Goal: Task Accomplishment & Management: Use online tool/utility

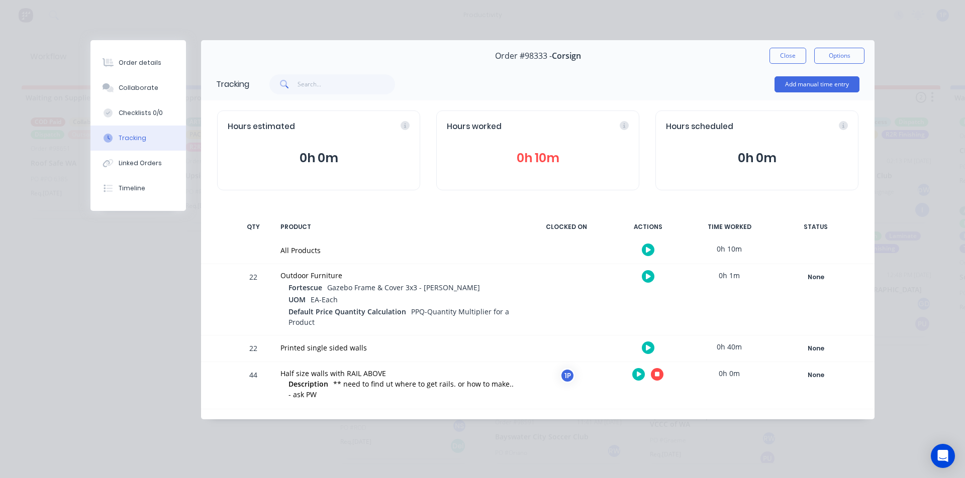
click at [654, 378] on button "button" at bounding box center [657, 374] width 13 height 13
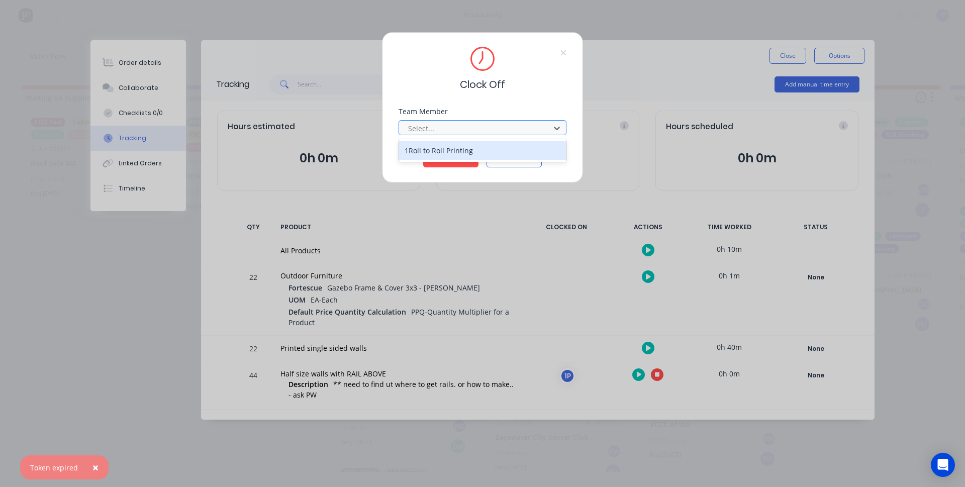
click at [474, 131] on div at bounding box center [476, 128] width 138 height 13
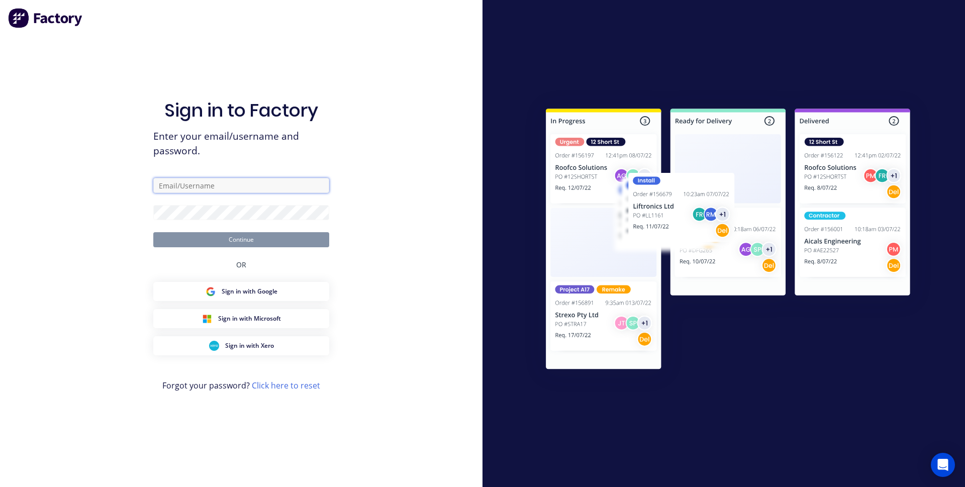
click at [215, 190] on input "text" at bounding box center [241, 185] width 176 height 15
type input "[EMAIL_ADDRESS][DOMAIN_NAME]"
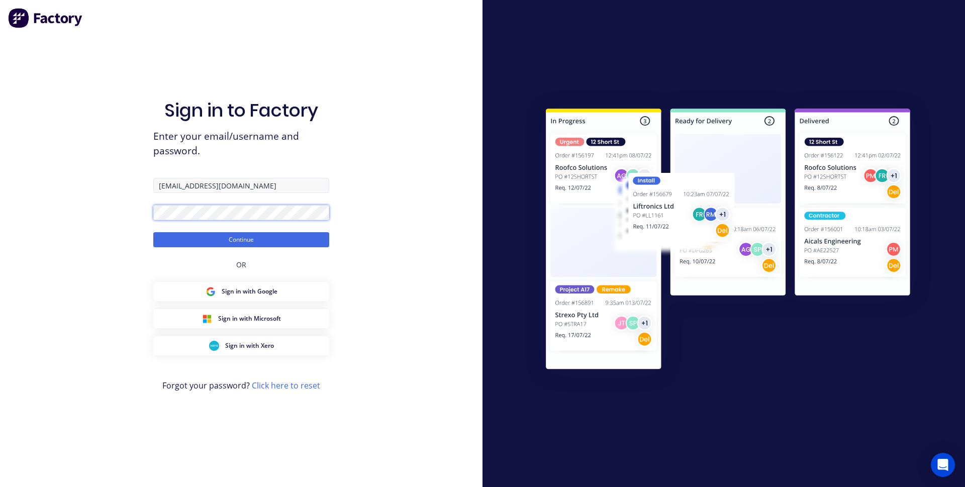
click at [153, 232] on button "Continue" at bounding box center [241, 239] width 176 height 15
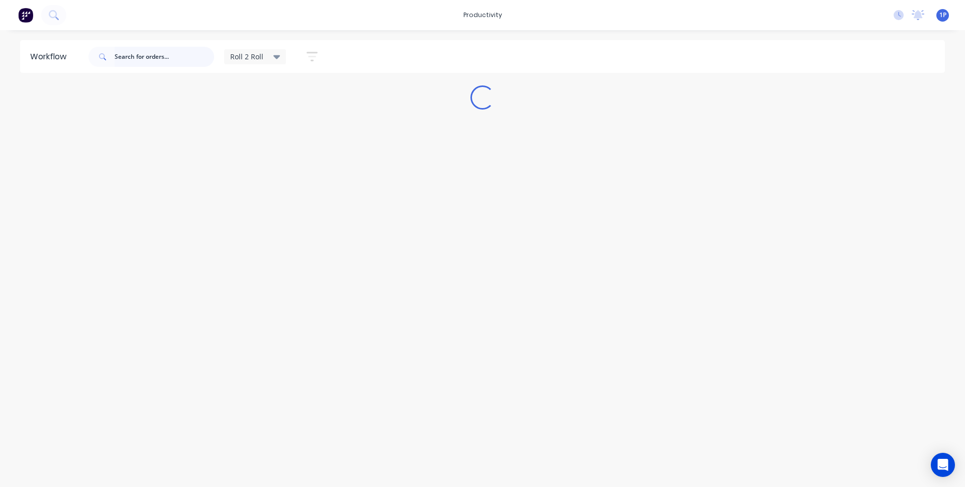
click at [168, 55] on input "text" at bounding box center [164, 57] width 99 height 20
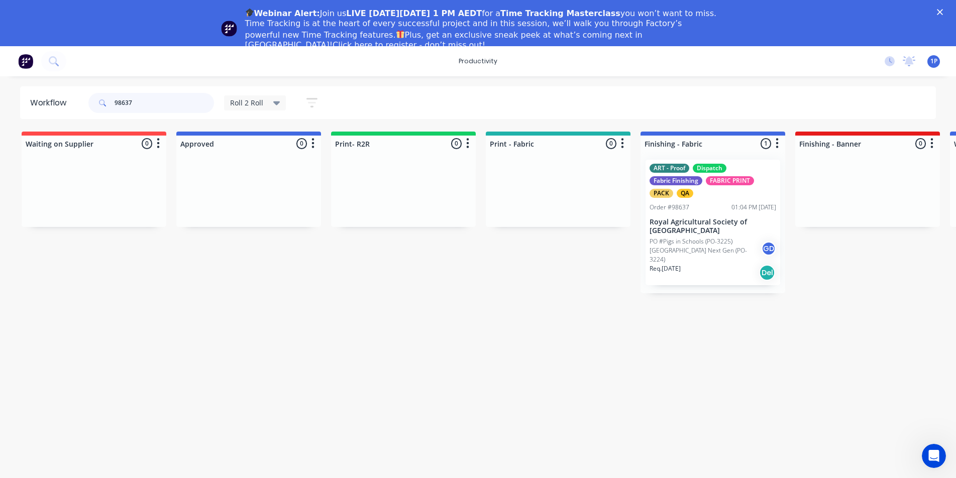
type input "98637"
click at [690, 224] on p "Royal Agricultural Society of [GEOGRAPHIC_DATA]" at bounding box center [713, 226] width 127 height 17
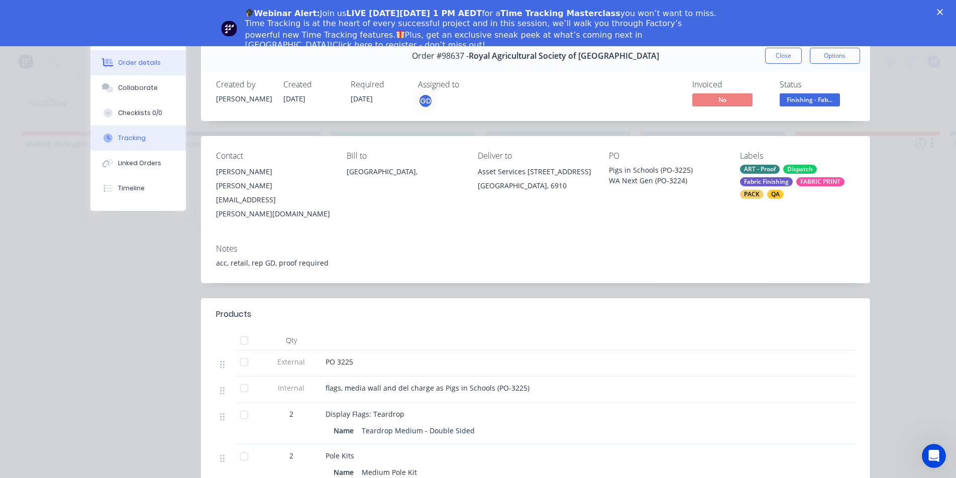
click at [124, 145] on button "Tracking" at bounding box center [137, 138] width 95 height 25
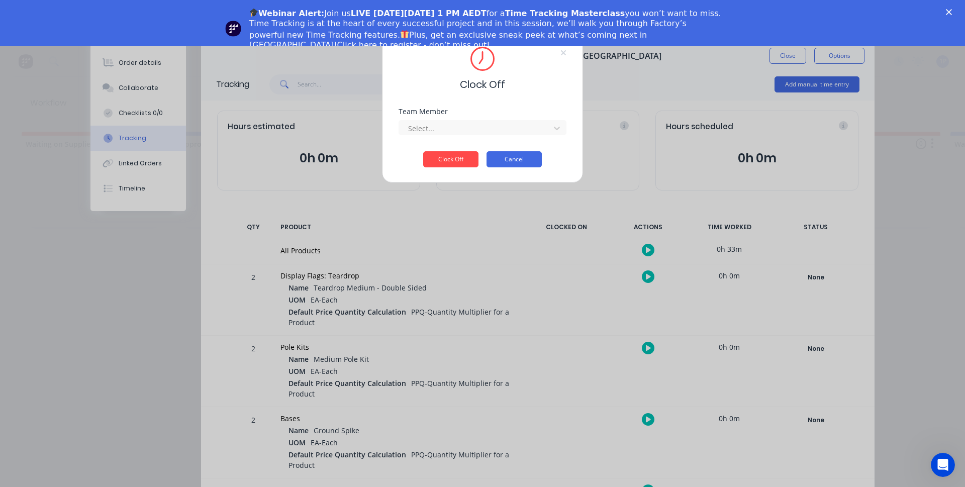
click at [519, 165] on button "Cancel" at bounding box center [513, 159] width 55 height 16
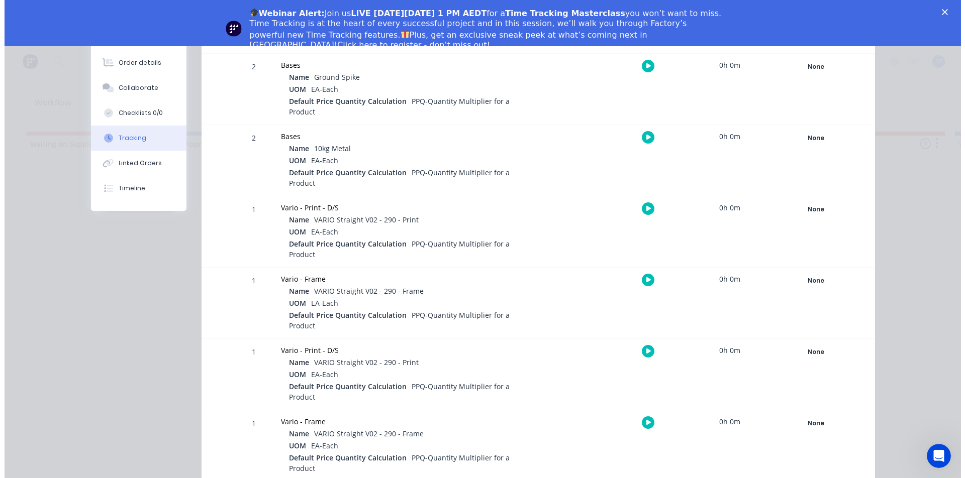
scroll to position [359, 0]
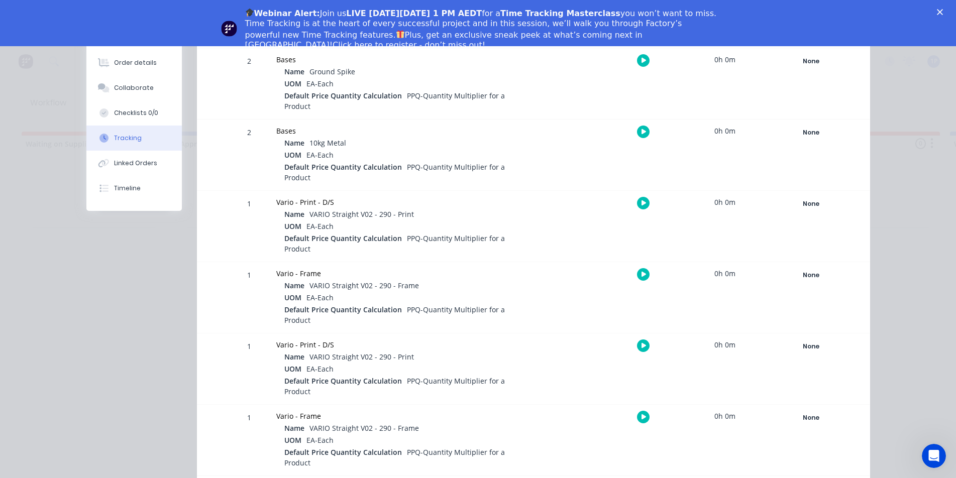
click at [637, 203] on button "button" at bounding box center [643, 203] width 13 height 13
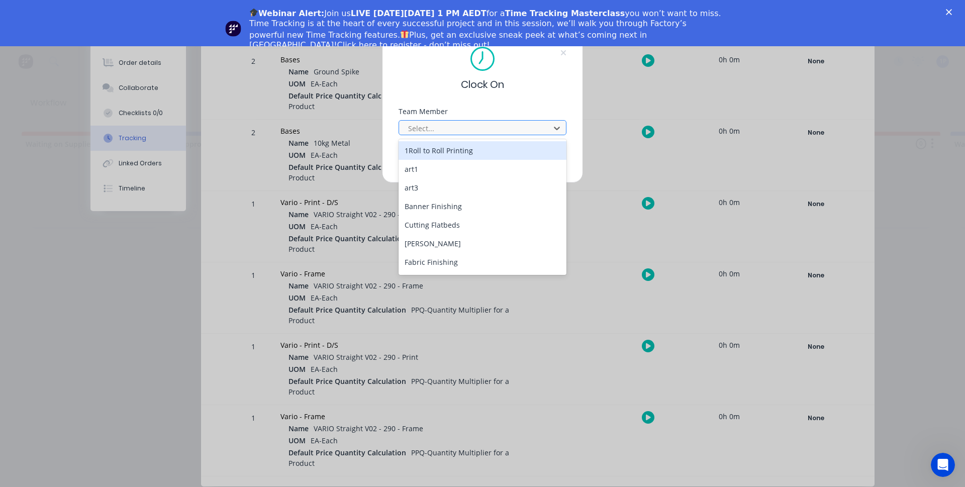
click at [415, 125] on div at bounding box center [476, 128] width 138 height 13
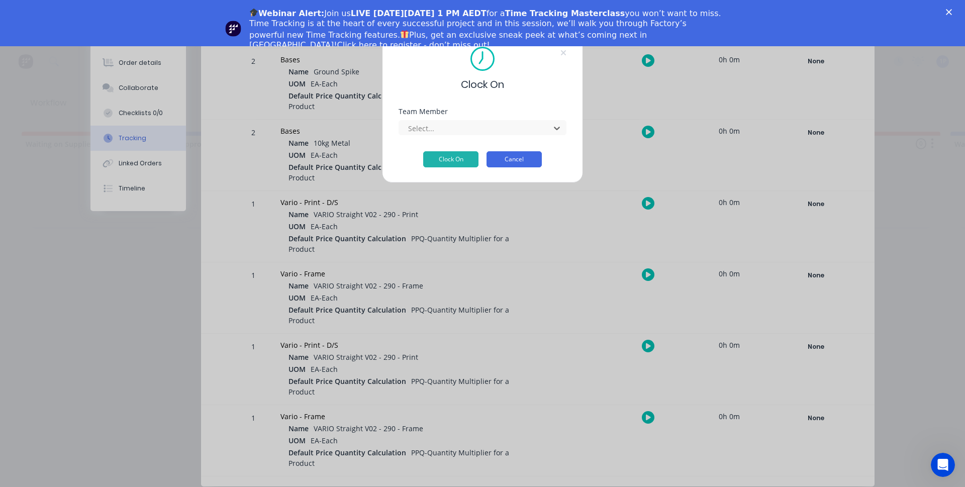
click at [530, 160] on button "Cancel" at bounding box center [513, 159] width 55 height 16
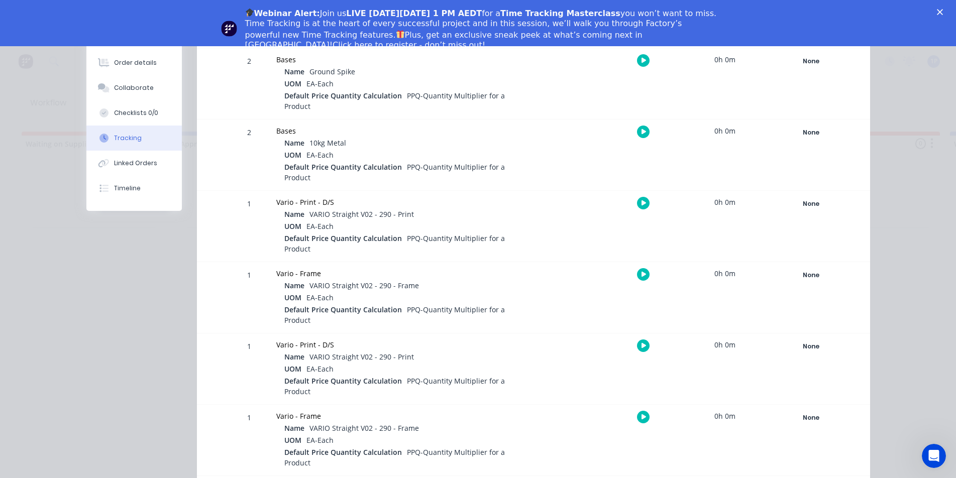
click at [943, 11] on div "Webinar Alert: Join us LIVE [DATE][DATE] 1 PM AEDT for a Time Tracking Mastercl…" at bounding box center [478, 28] width 956 height 49
click at [950, 8] on div "Webinar Alert: Join us LIVE [DATE][DATE] 1 PM AEDT for a Time Tracking Mastercl…" at bounding box center [478, 28] width 956 height 49
click at [943, 11] on icon "Close" at bounding box center [940, 12] width 6 height 6
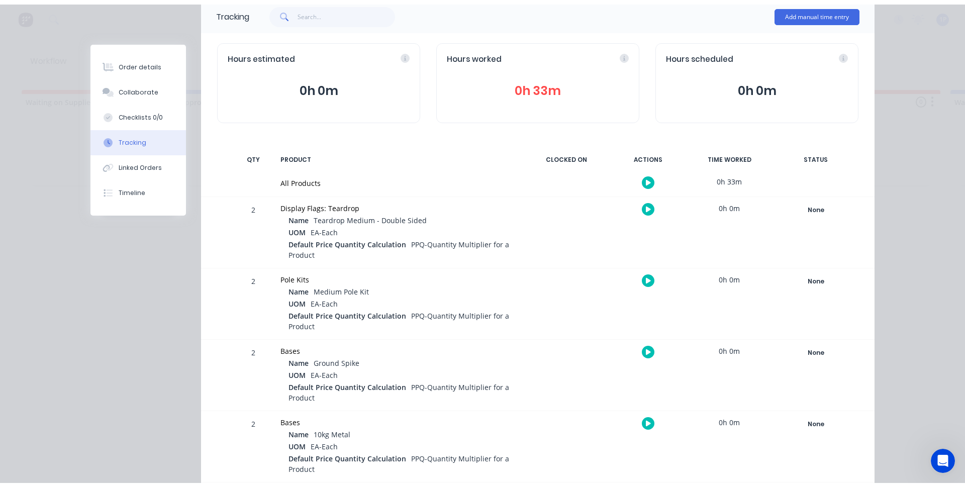
scroll to position [71, 0]
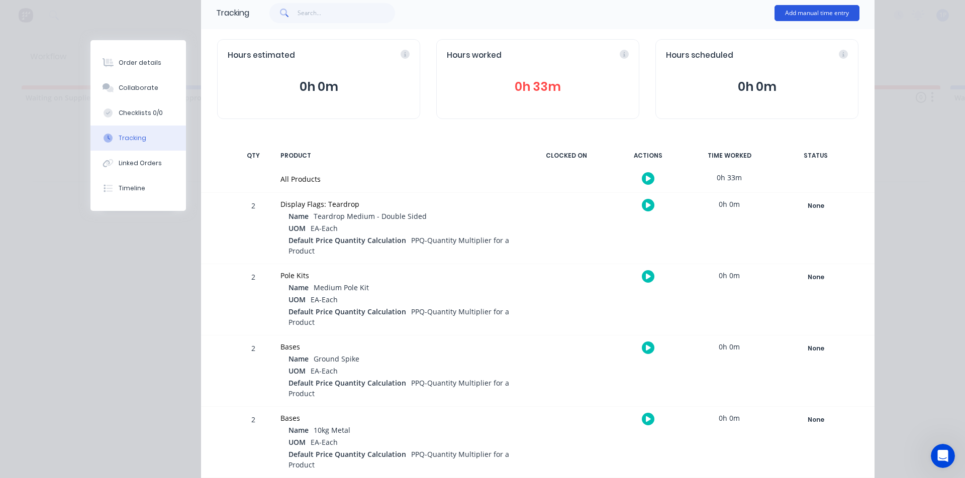
click at [786, 10] on button "Add manual time entry" at bounding box center [816, 13] width 85 height 16
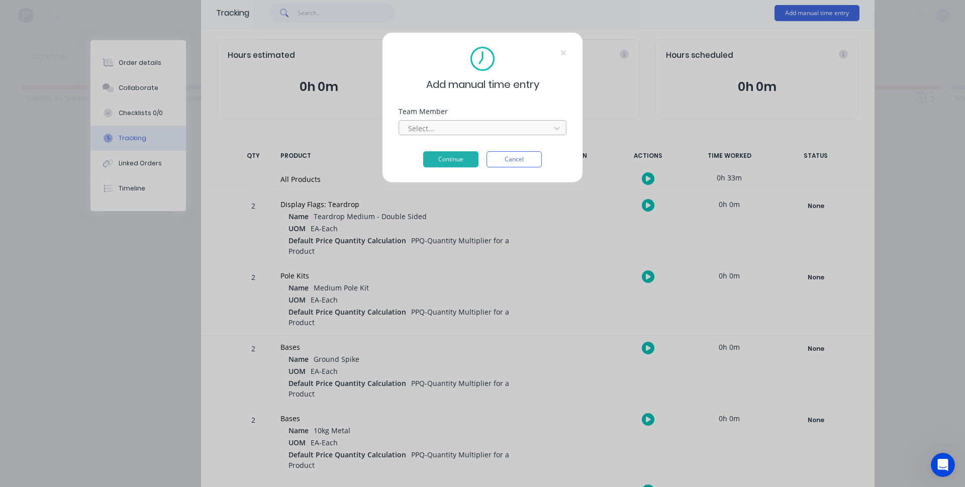
click at [430, 128] on div at bounding box center [476, 128] width 138 height 13
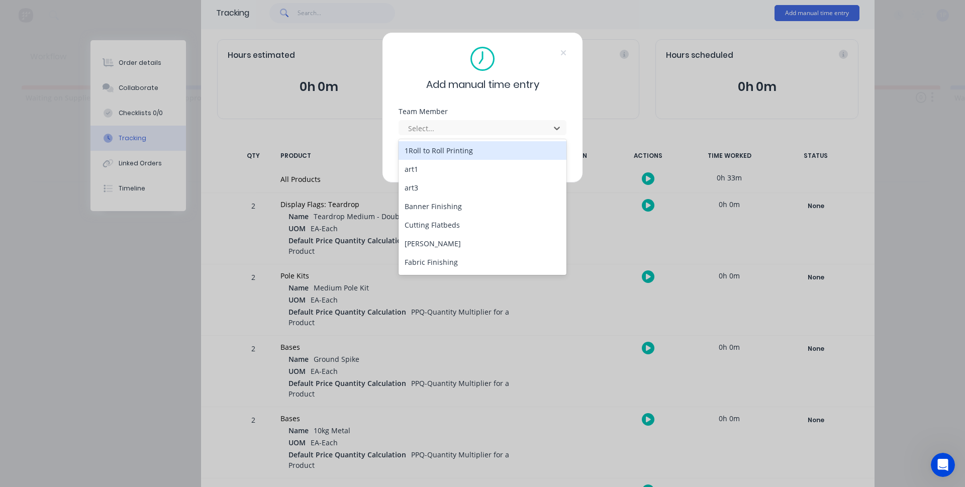
click at [428, 156] on div "1Roll to Roll Printing" at bounding box center [482, 150] width 168 height 19
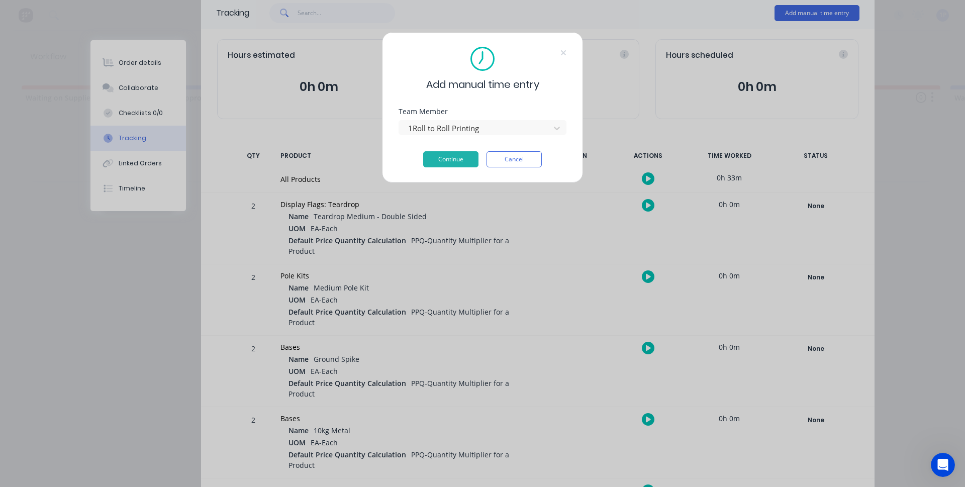
click at [428, 156] on button "Continue" at bounding box center [450, 159] width 55 height 16
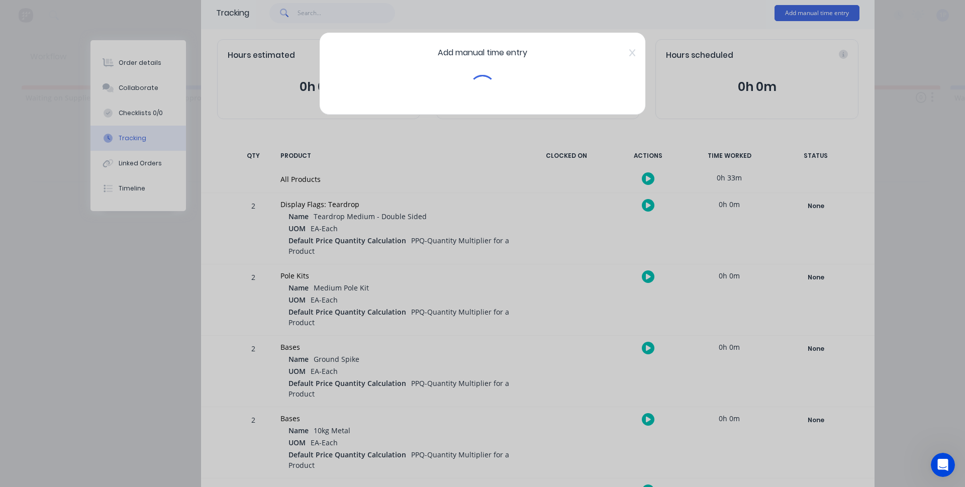
scroll to position [72, 0]
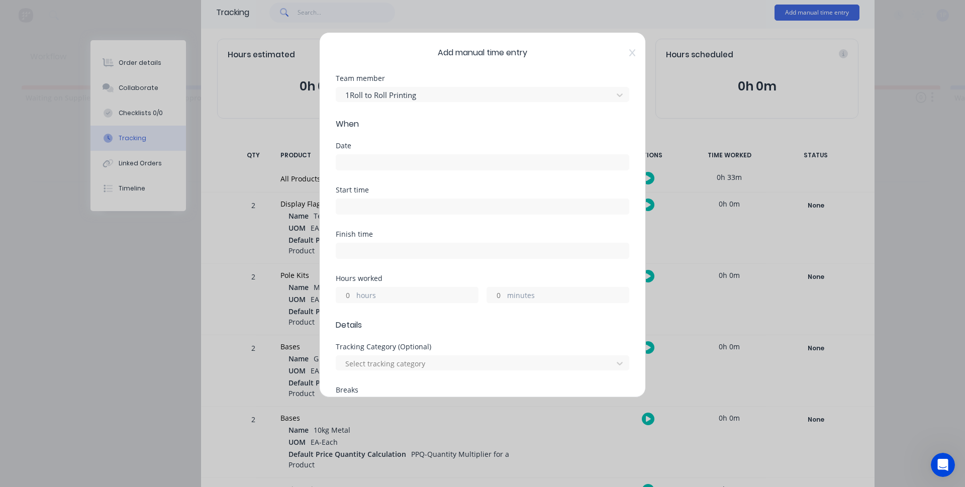
click at [368, 155] on label at bounding box center [482, 162] width 293 height 16
click at [368, 155] on input at bounding box center [482, 162] width 292 height 15
click at [368, 158] on input at bounding box center [482, 162] width 292 height 15
click at [368, 159] on input at bounding box center [482, 162] width 292 height 15
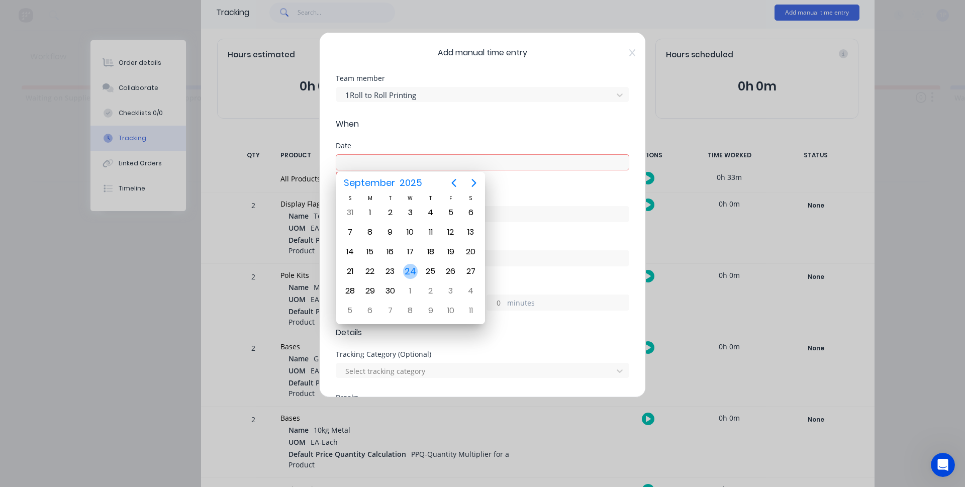
click at [413, 271] on div "24" at bounding box center [410, 271] width 15 height 15
type input "[DATE]"
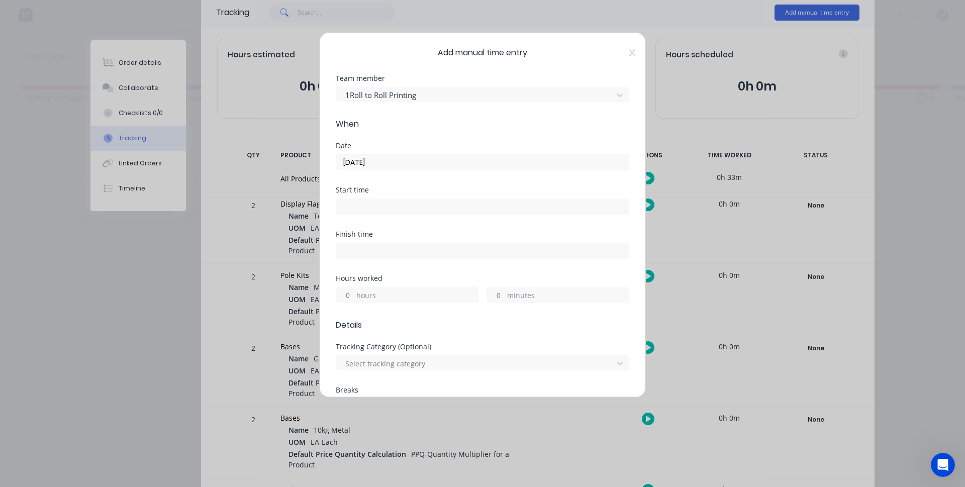
click at [370, 209] on input at bounding box center [482, 206] width 292 height 15
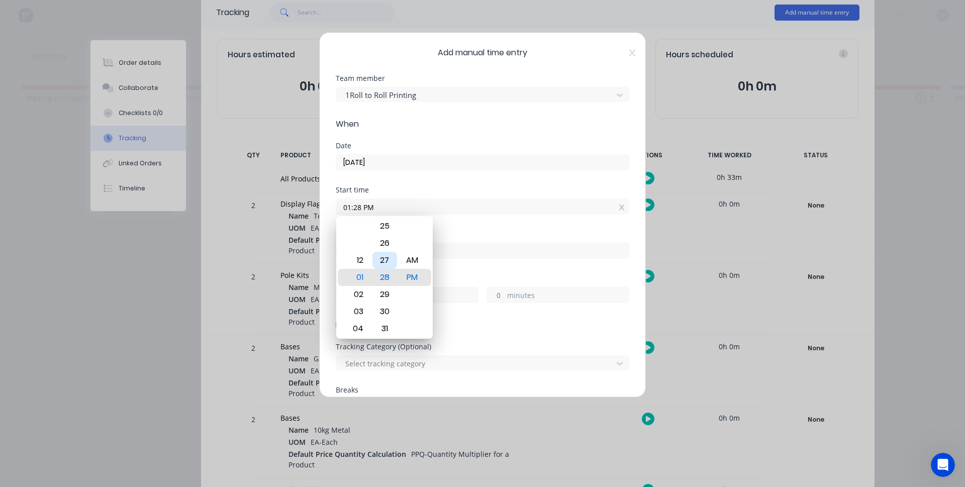
click at [383, 263] on div "27" at bounding box center [384, 260] width 25 height 17
type input "01:27 PM"
click at [416, 280] on div "PM" at bounding box center [412, 277] width 25 height 17
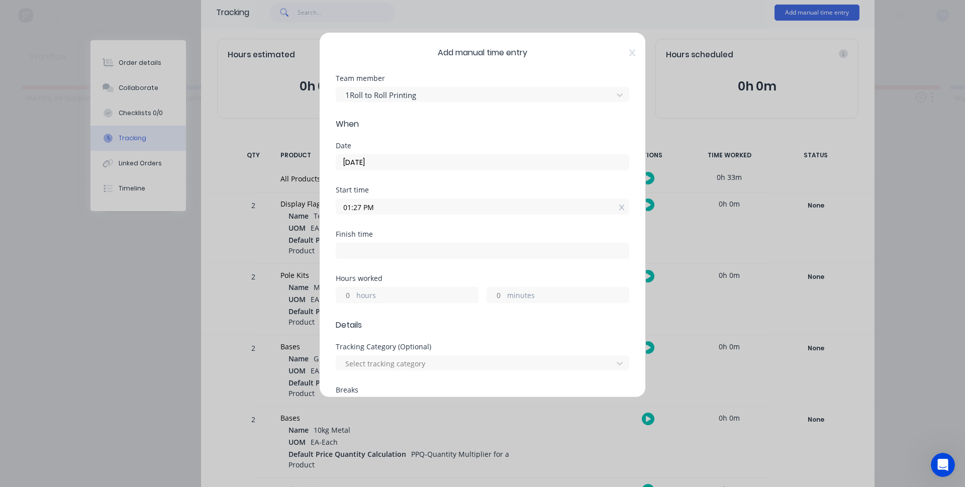
click at [412, 248] on input at bounding box center [482, 250] width 292 height 15
type input "01:41 PM"
type input "0"
type input "14"
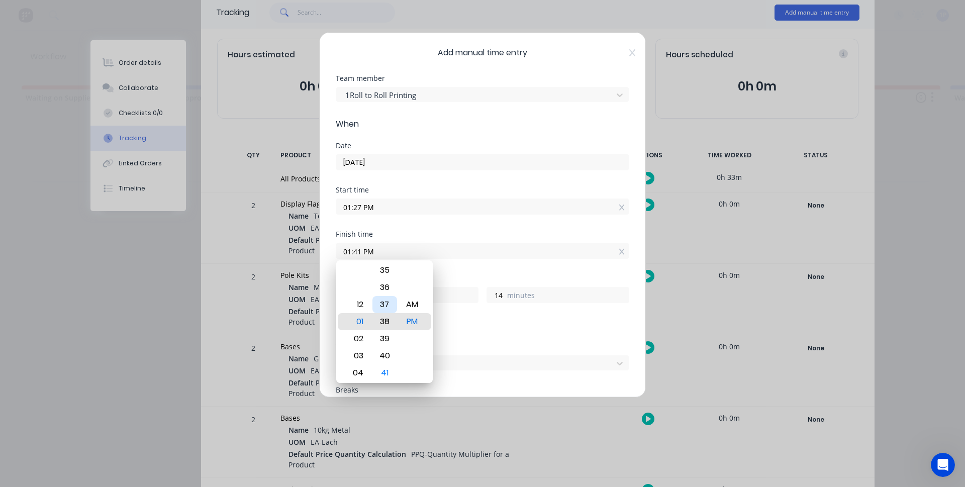
type input "01:38 PM"
type input "11"
click at [382, 310] on div "37" at bounding box center [384, 304] width 25 height 17
type input "01:37 PM"
type input "10"
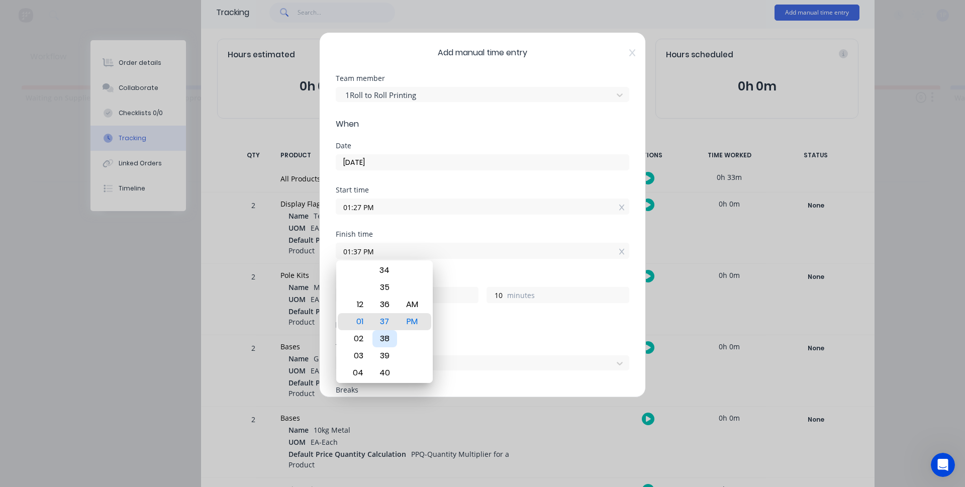
click at [383, 339] on div "38" at bounding box center [384, 338] width 25 height 17
type input "01:38 PM"
type input "11"
click at [414, 327] on div "PM" at bounding box center [412, 321] width 25 height 17
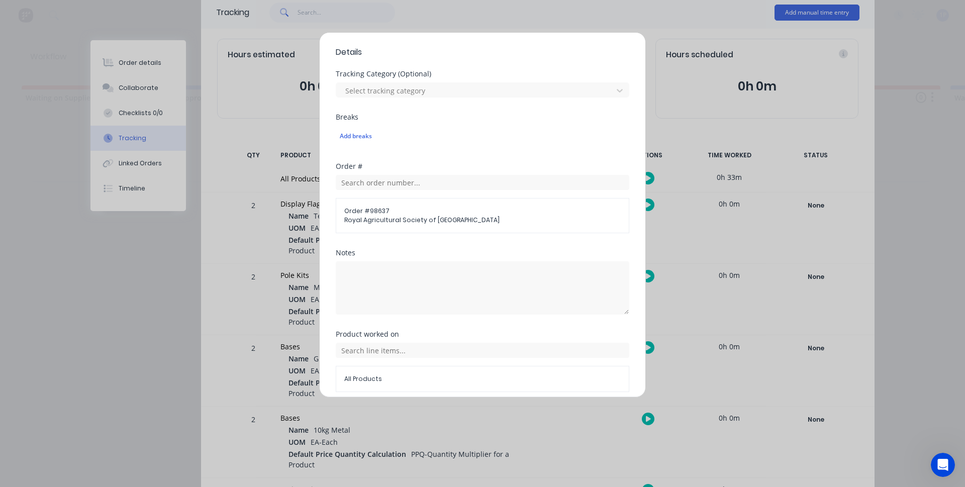
scroll to position [273, 0]
click at [388, 353] on input "text" at bounding box center [482, 350] width 293 height 15
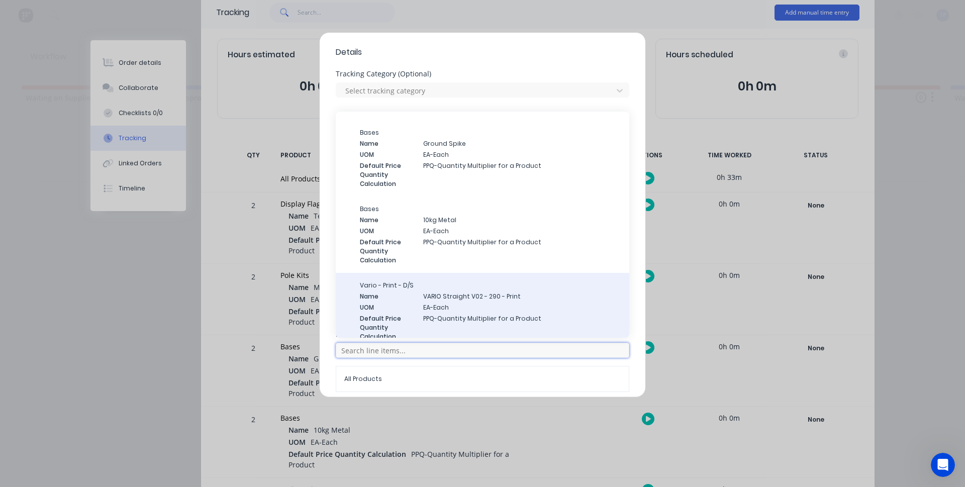
scroll to position [203, 0]
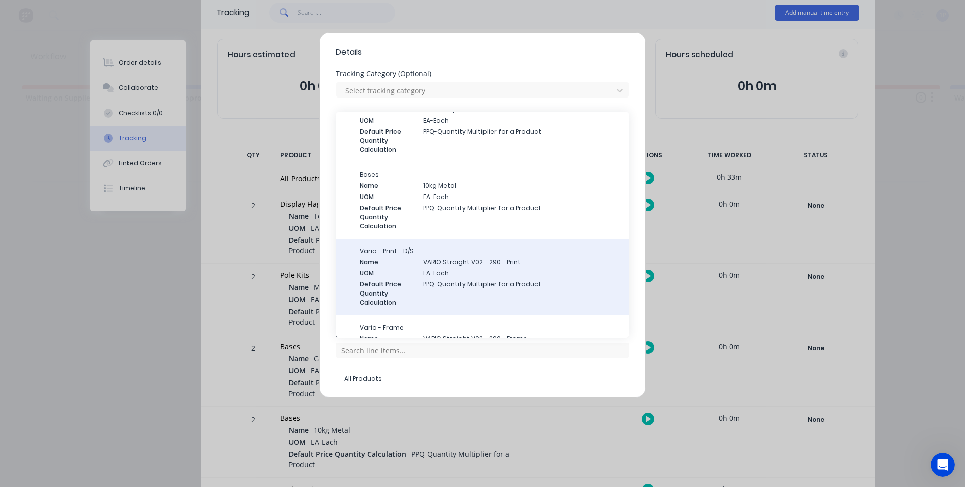
click at [457, 273] on span "EA-Each" at bounding box center [522, 273] width 198 height 9
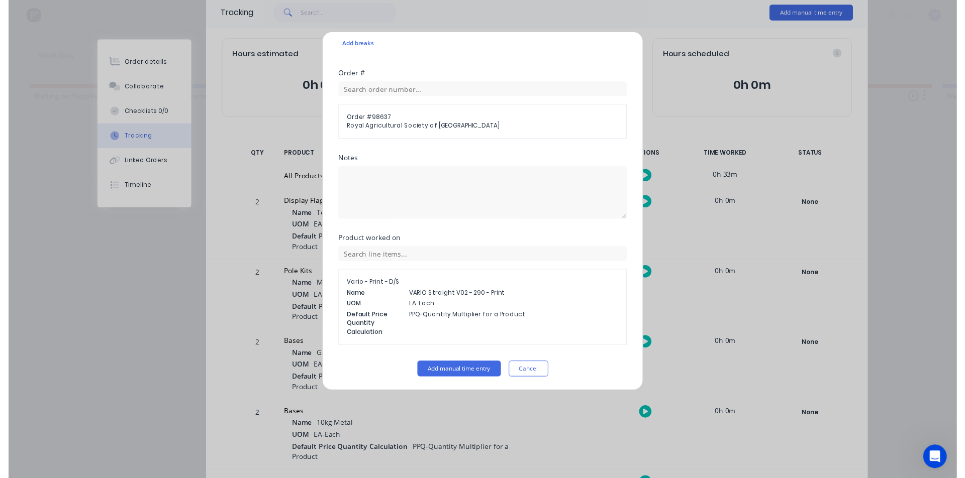
scroll to position [365, 0]
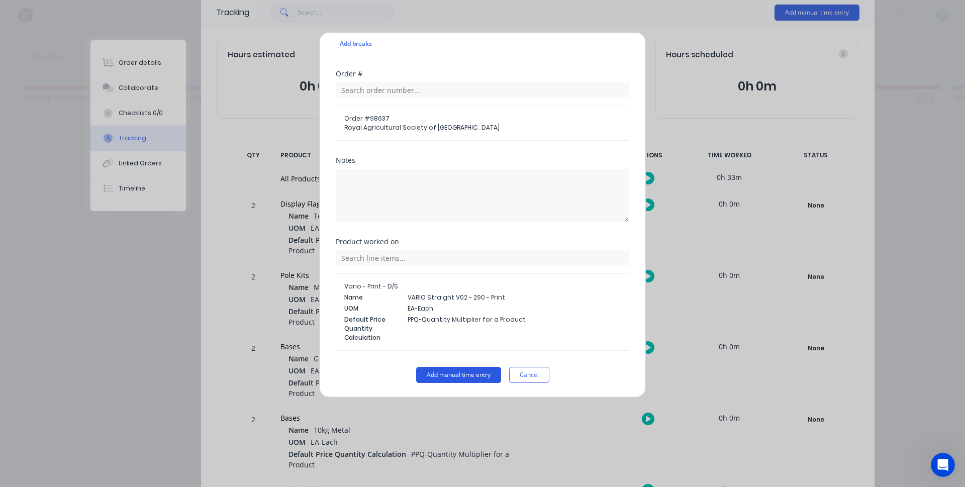
click at [448, 378] on button "Add manual time entry" at bounding box center [458, 375] width 85 height 16
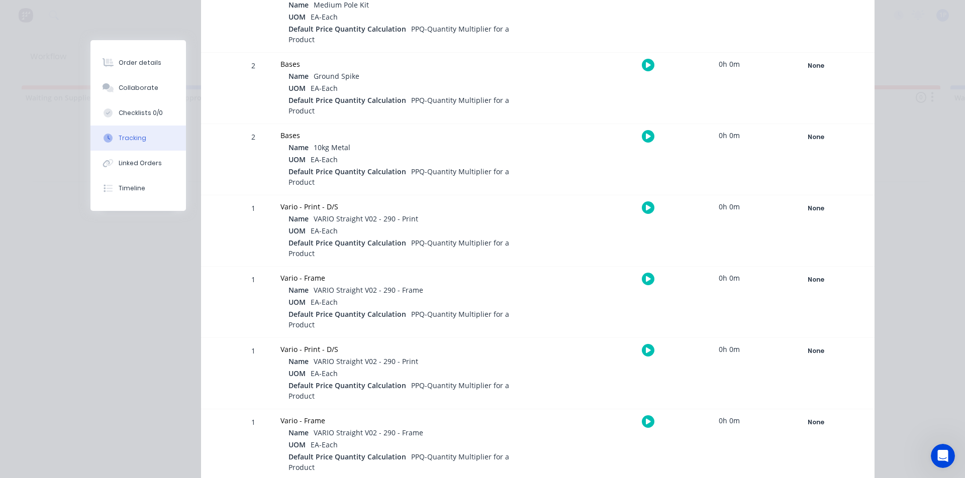
scroll to position [359, 0]
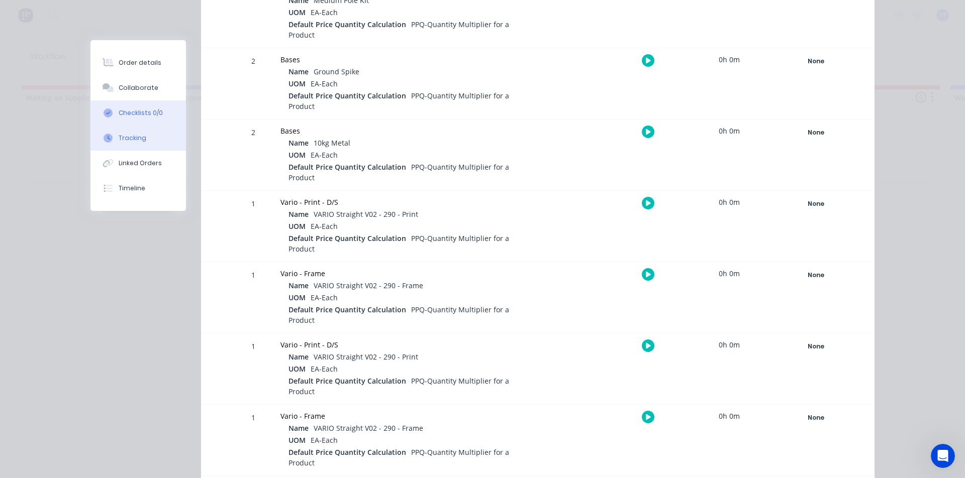
click at [146, 113] on div "Checklists 0/0" at bounding box center [141, 113] width 44 height 9
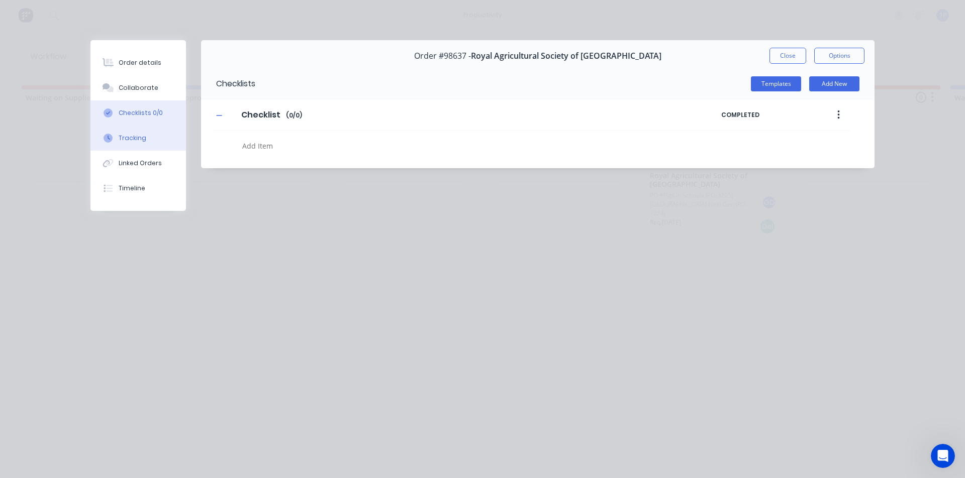
click at [145, 137] on button "Tracking" at bounding box center [137, 138] width 95 height 25
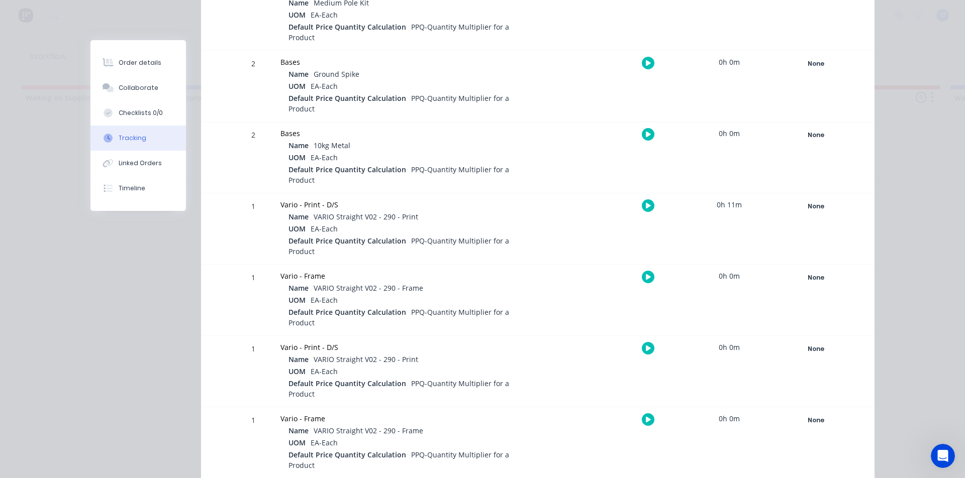
scroll to position [359, 0]
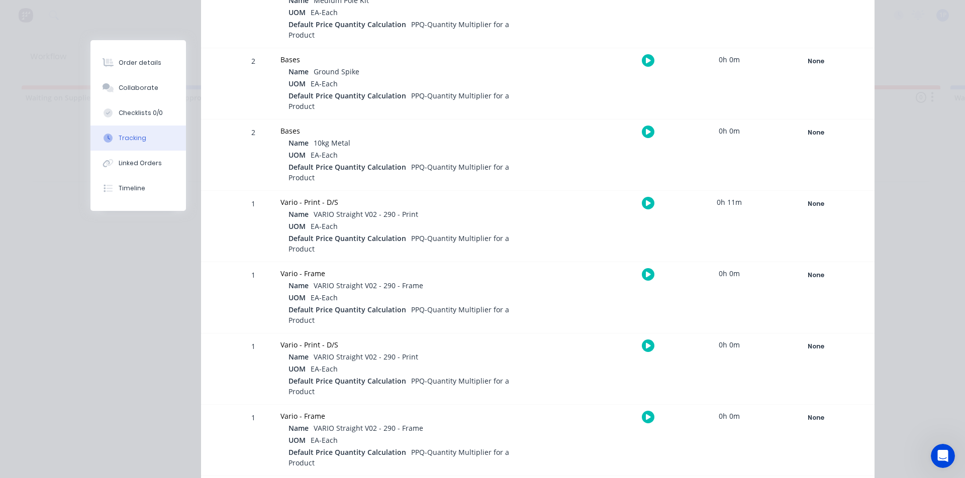
click at [642, 350] on button "button" at bounding box center [648, 346] width 13 height 13
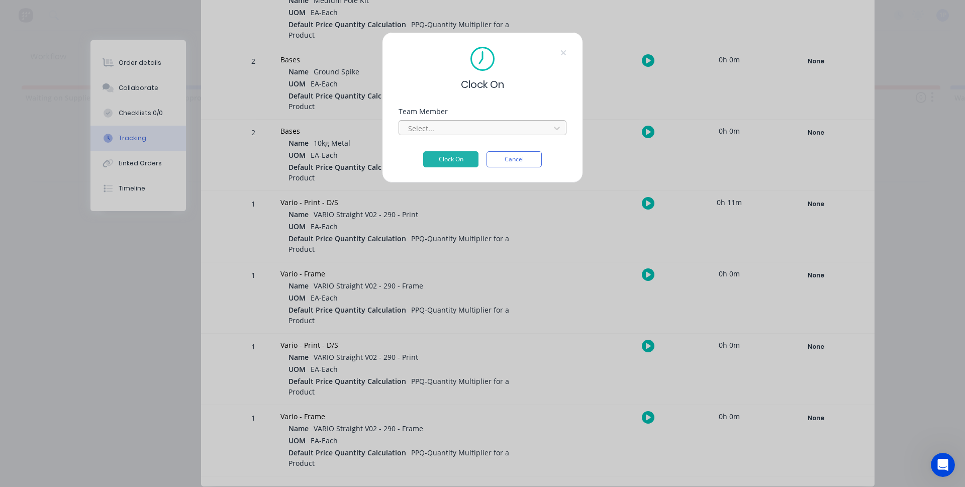
click at [435, 134] on div at bounding box center [476, 128] width 138 height 13
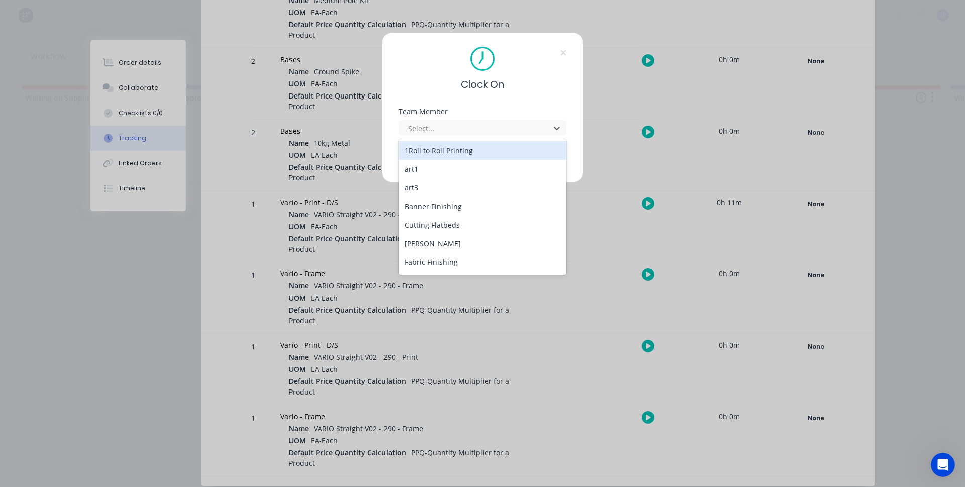
click at [435, 157] on div "1Roll to Roll Printing" at bounding box center [482, 150] width 168 height 19
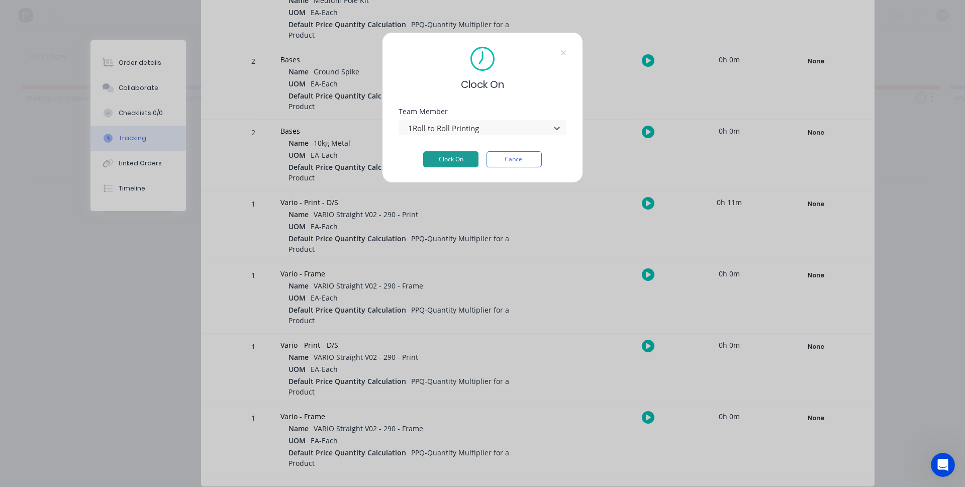
click at [439, 160] on button "Clock On" at bounding box center [450, 159] width 55 height 16
